Goal: Task Accomplishment & Management: Complete application form

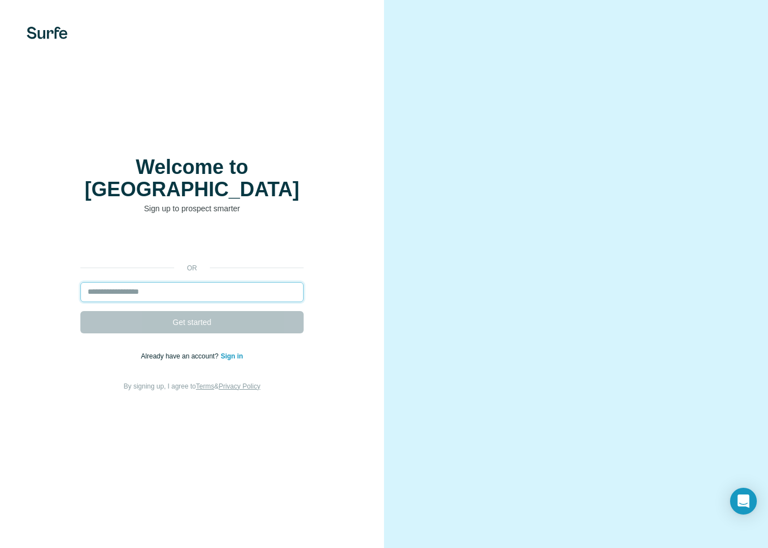
click at [213, 290] on input "email" at bounding box center [191, 292] width 223 height 20
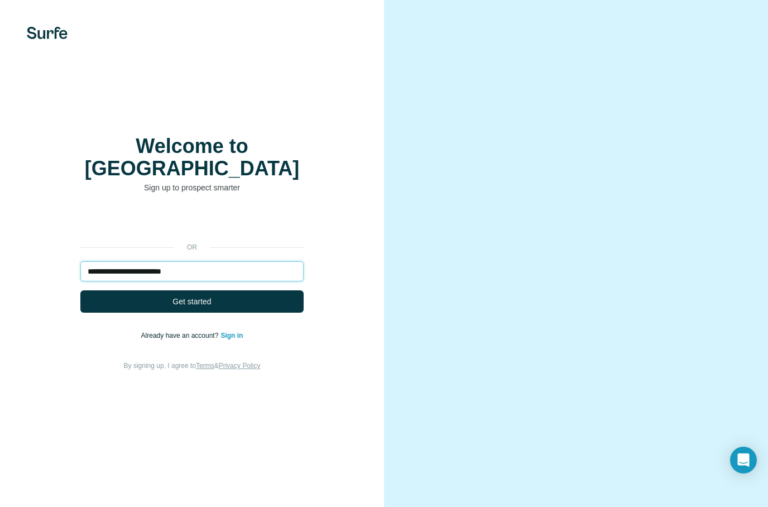
type input "**********"
click at [232, 339] on link "Sign in" at bounding box center [231, 335] width 22 height 8
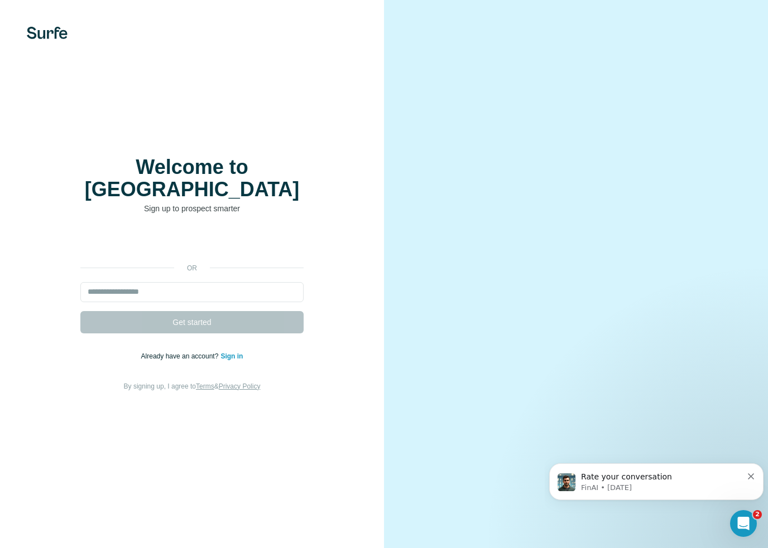
click at [224, 360] on link "Sign in" at bounding box center [231, 357] width 22 height 8
click at [240, 357] on link "Sign in" at bounding box center [231, 357] width 22 height 8
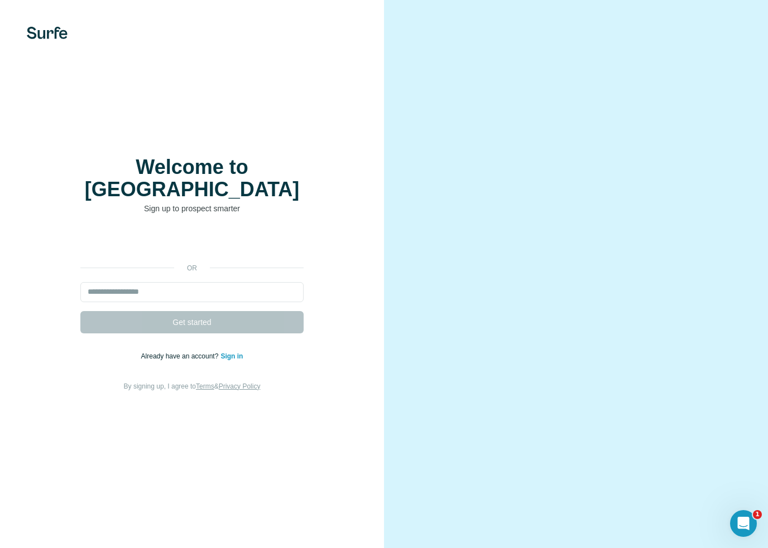
click at [230, 368] on div "or Get started Already have an account? Sign in By signing up, I agree to Terms…" at bounding box center [191, 312] width 339 height 161
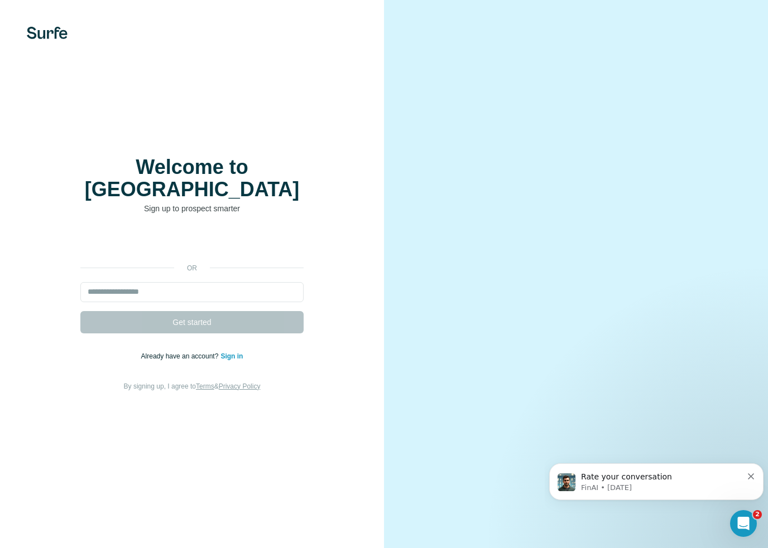
click at [234, 359] on link "Sign in" at bounding box center [231, 357] width 22 height 8
click at [234, 360] on link "Sign in" at bounding box center [231, 357] width 22 height 8
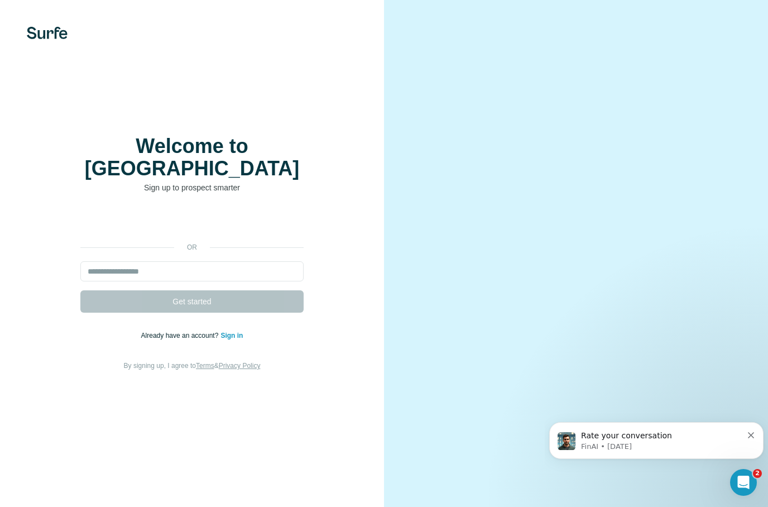
click at [234, 339] on link "Sign in" at bounding box center [231, 335] width 22 height 8
